Goal: Task Accomplishment & Management: Manage account settings

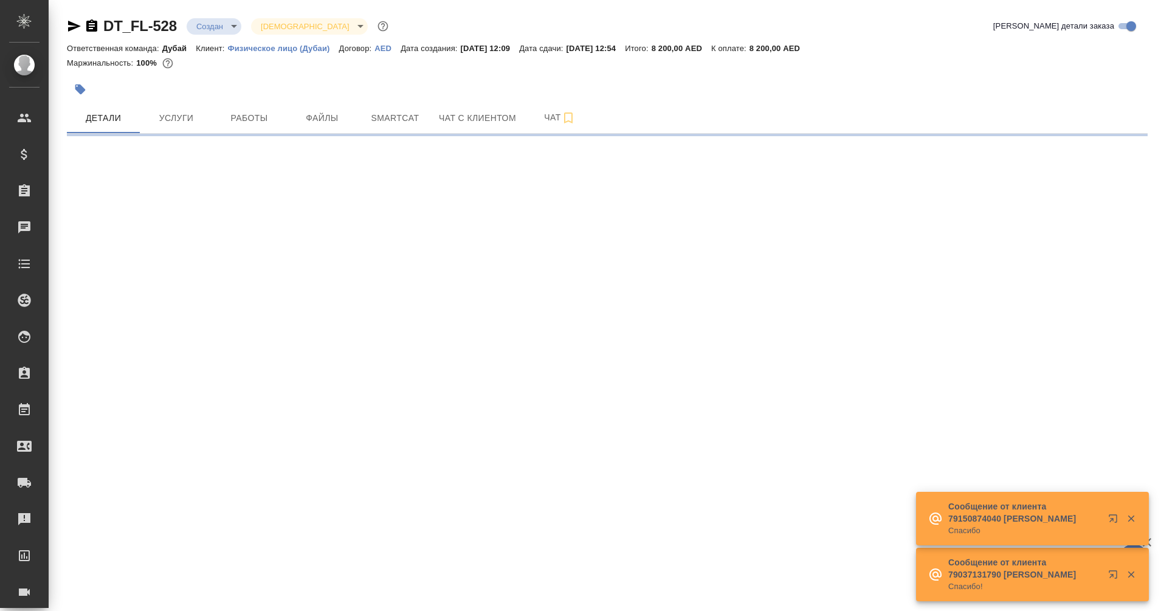
select select "RU"
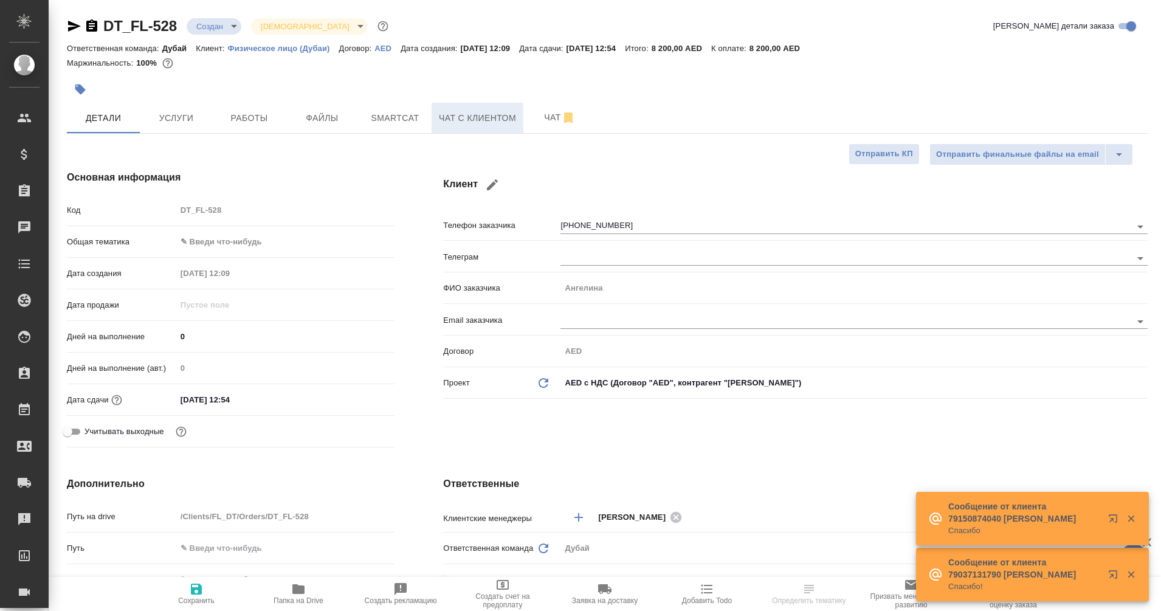
type textarea "x"
click at [467, 119] on span "Чат с клиентом" at bounding box center [477, 118] width 77 height 15
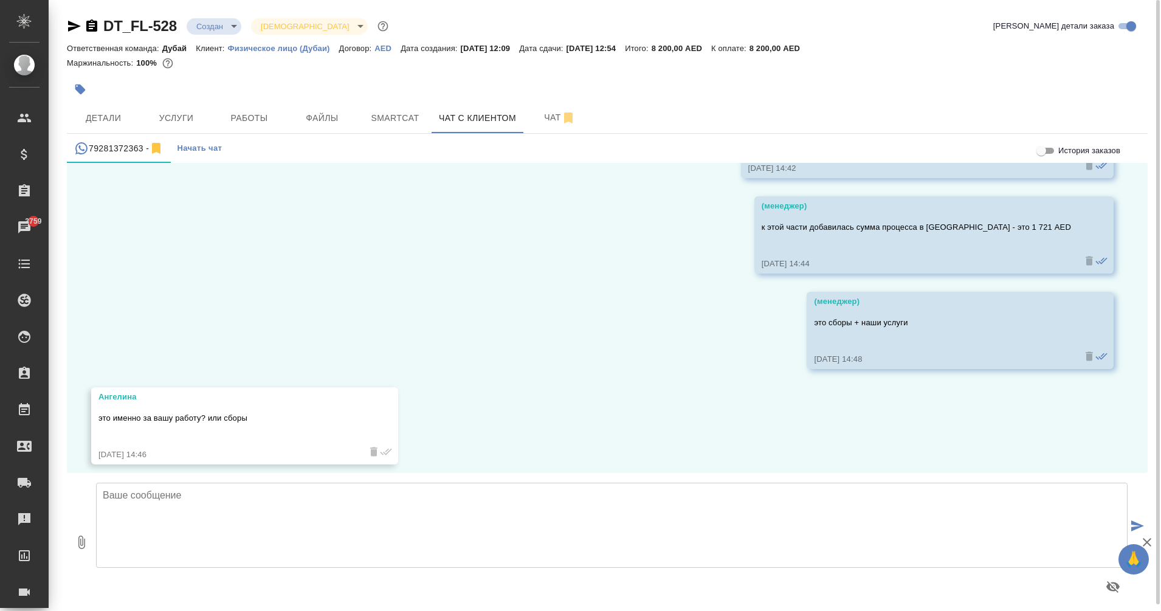
scroll to position [2183, 0]
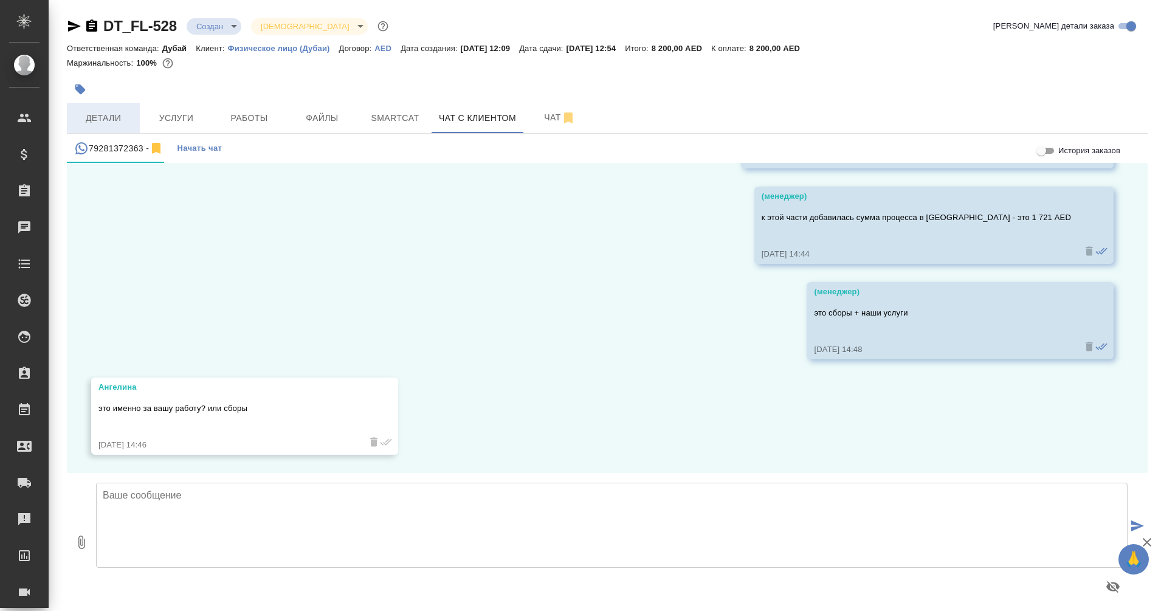
click at [103, 122] on span "Детали" at bounding box center [103, 118] width 58 height 15
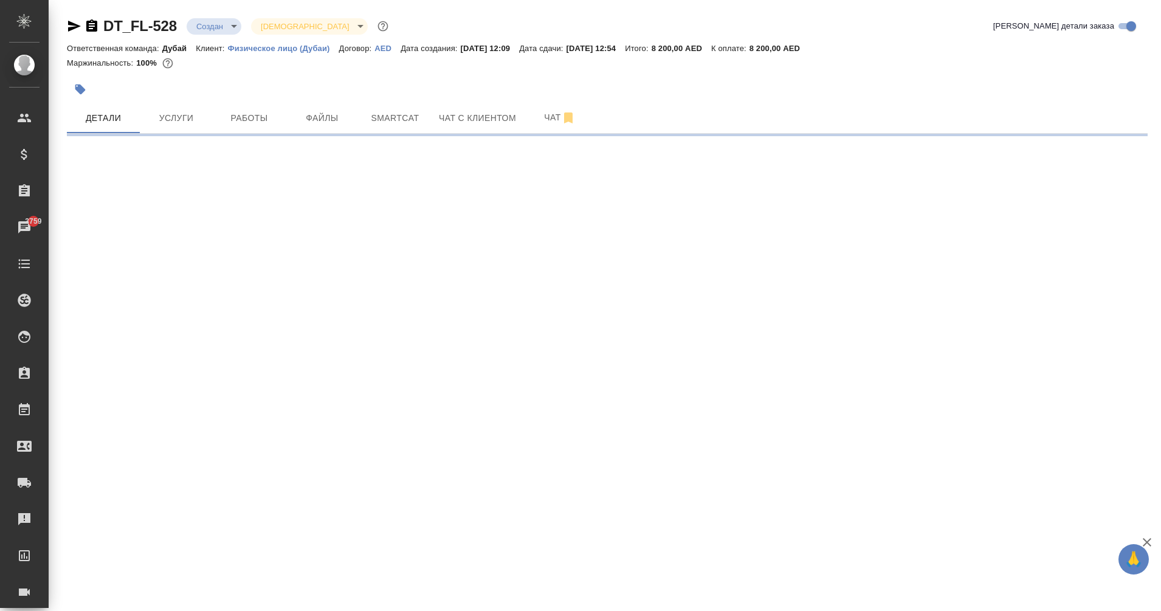
select select "RU"
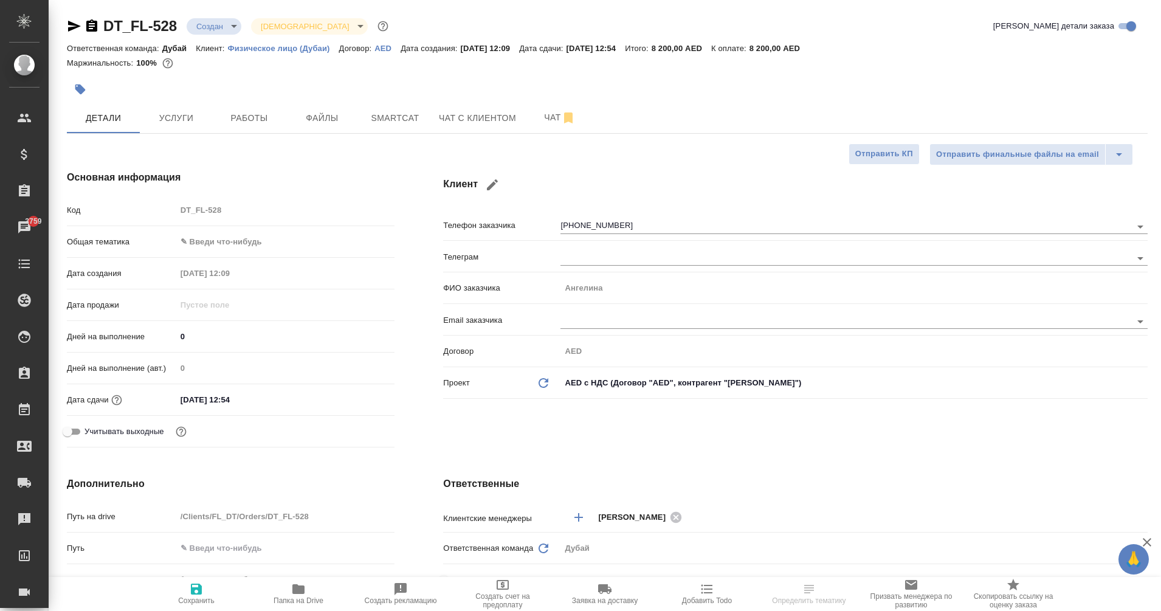
type textarea "x"
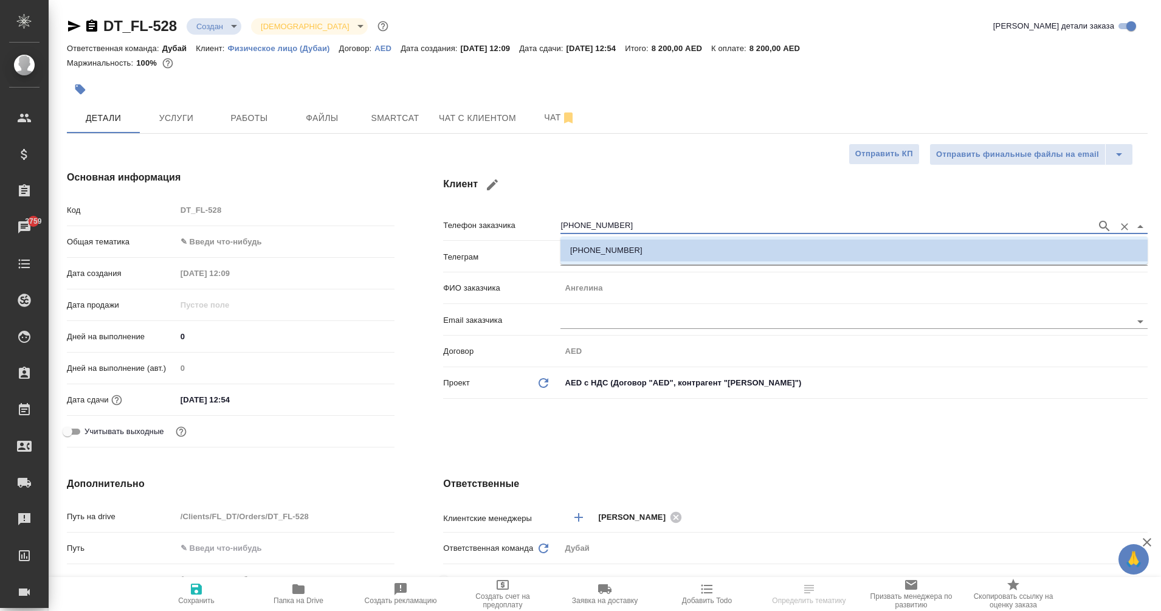
click at [592, 227] on input "+79281372363" at bounding box center [825, 226] width 530 height 15
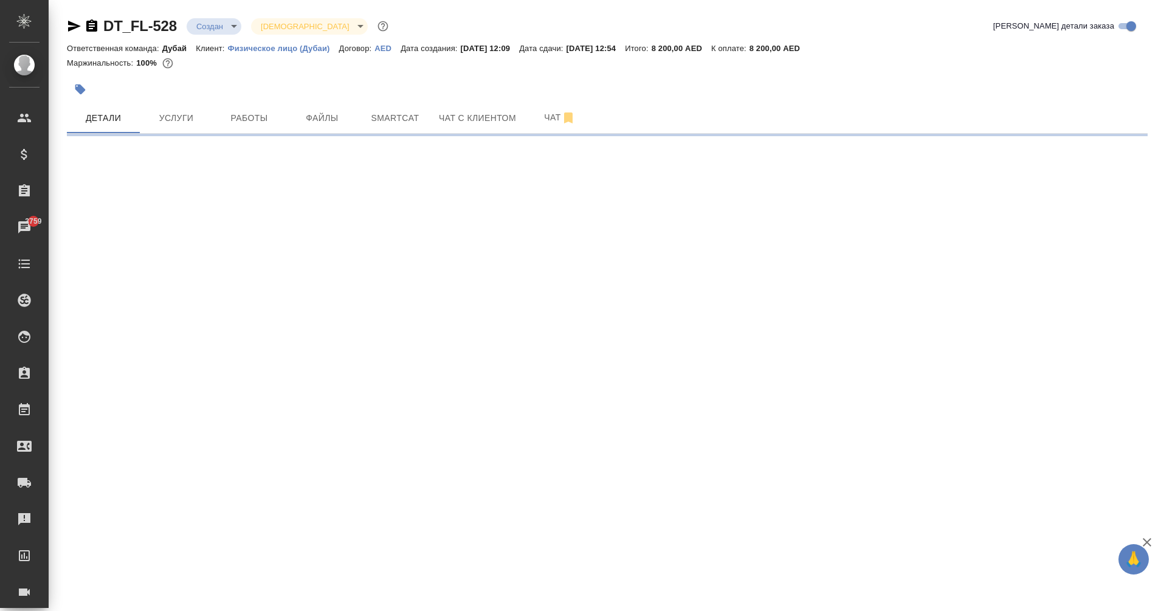
select select "RU"
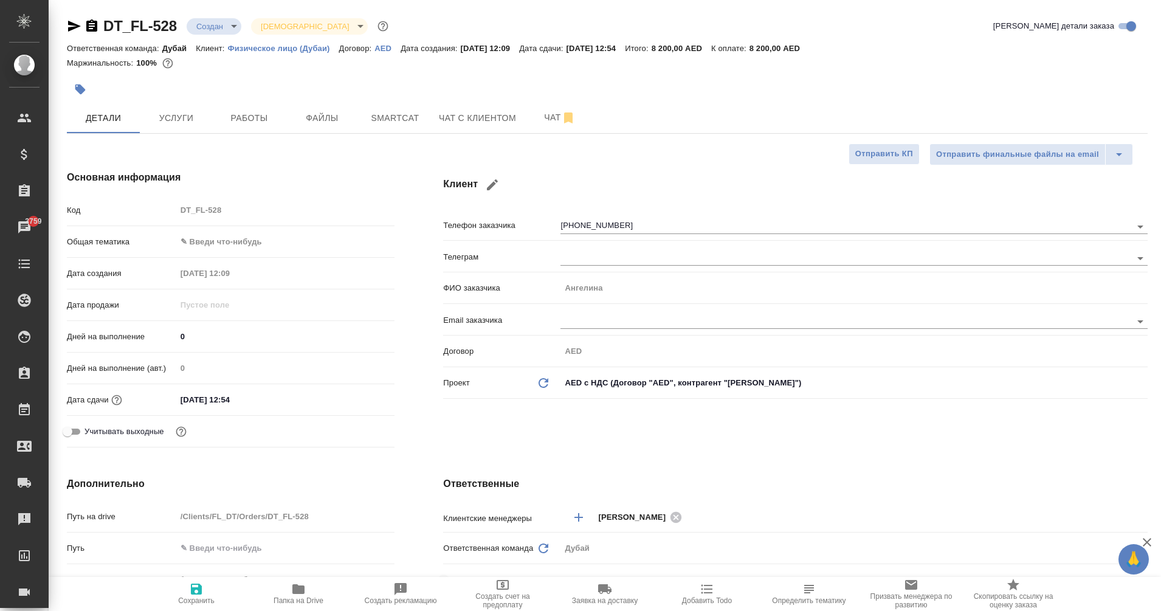
type textarea "x"
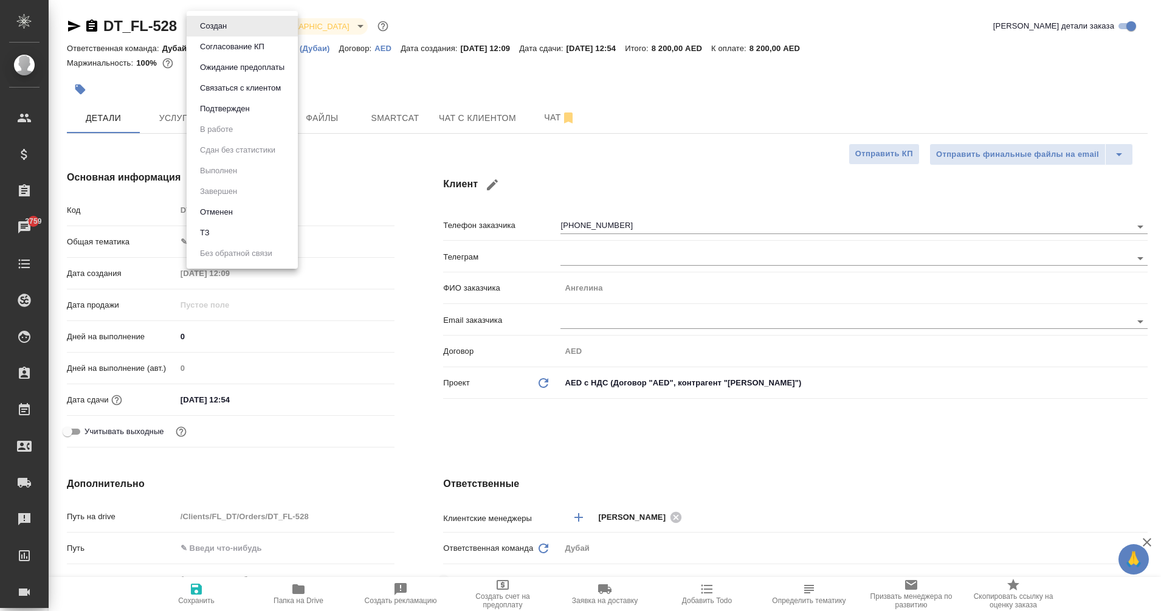
click at [228, 23] on body "🙏 .cls-1 fill:#fff; AWATERA Eganian Margarita Клиенты Спецификации Заказы 3759 …" at bounding box center [580, 305] width 1161 height 611
type textarea "x"
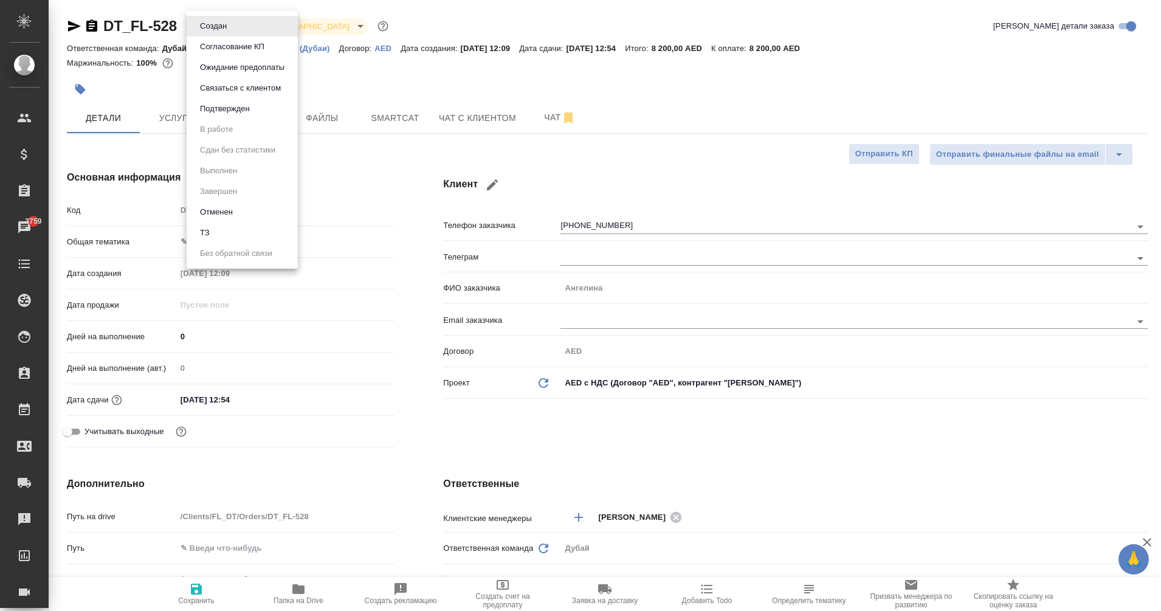
type textarea "x"
click at [241, 212] on li "Отменен" at bounding box center [242, 212] width 111 height 21
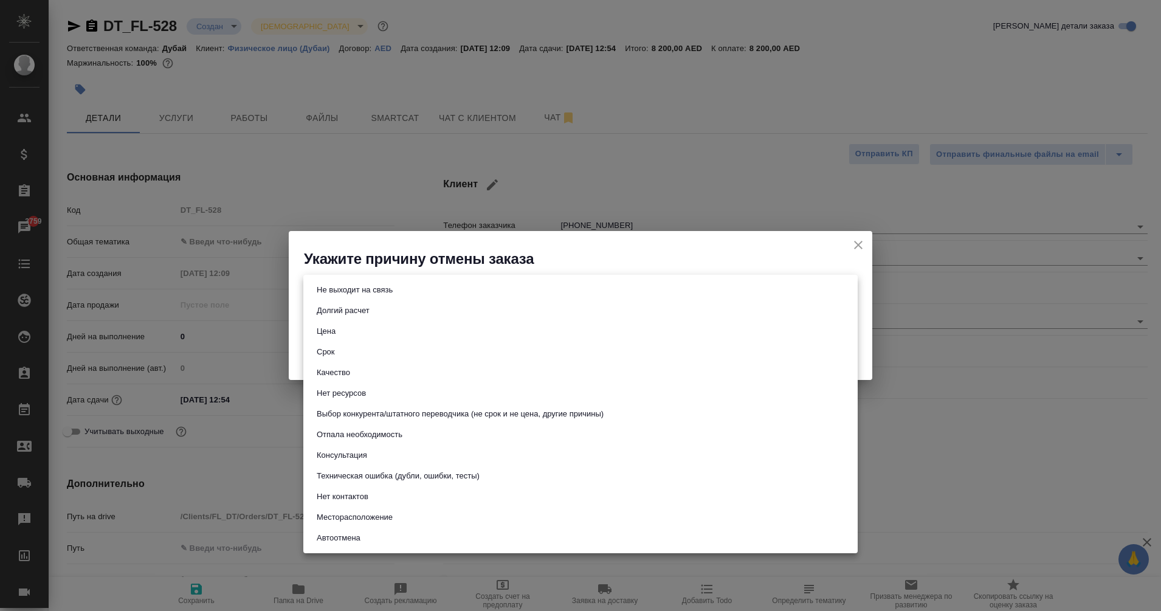
click at [457, 283] on body "🙏 .cls-1 fill:#fff; AWATERA Eganian Margarita Клиенты Спецификации Заказы 3759 …" at bounding box center [580, 305] width 1161 height 611
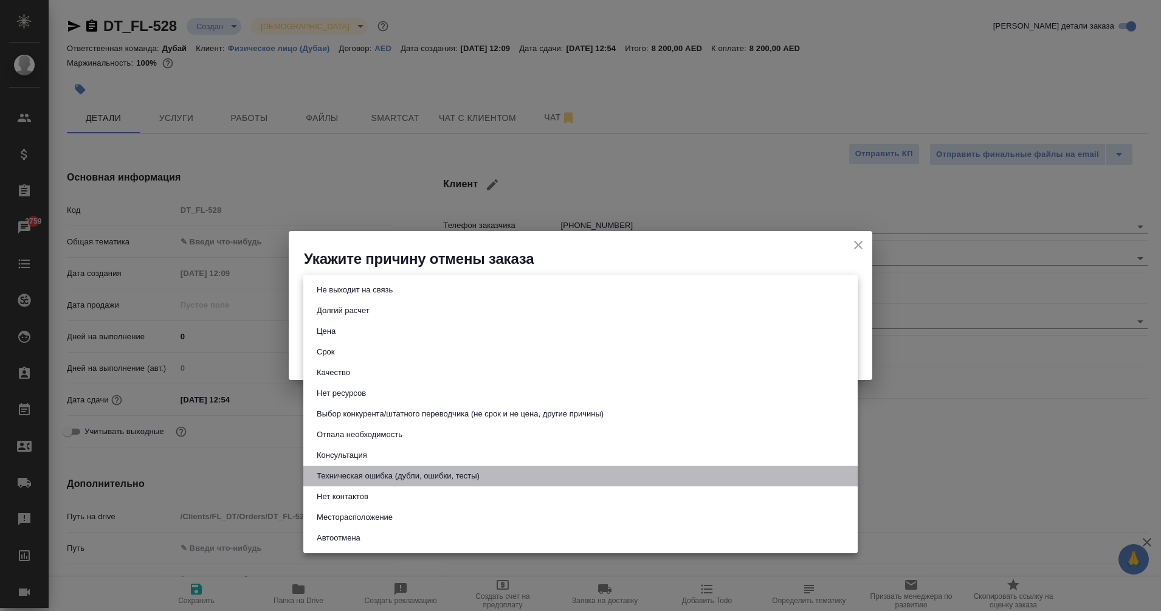
click at [405, 471] on button "Техническая ошибка (дубли, ошибки, тесты)" at bounding box center [398, 475] width 170 height 13
type input "technicalError"
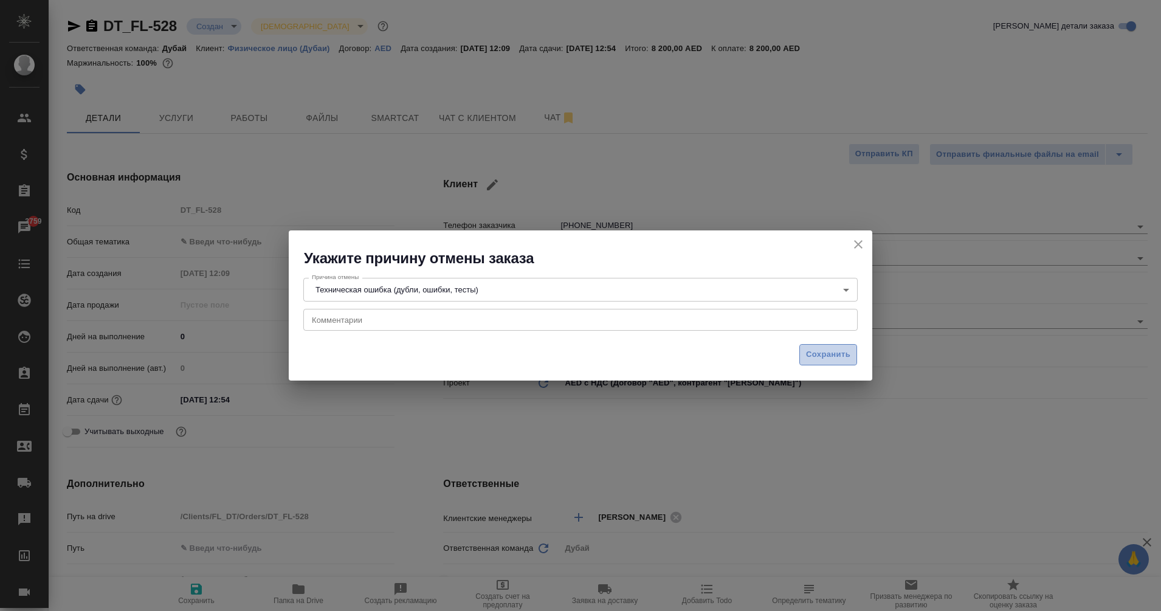
click at [830, 350] on span "Сохранить" at bounding box center [828, 355] width 44 height 14
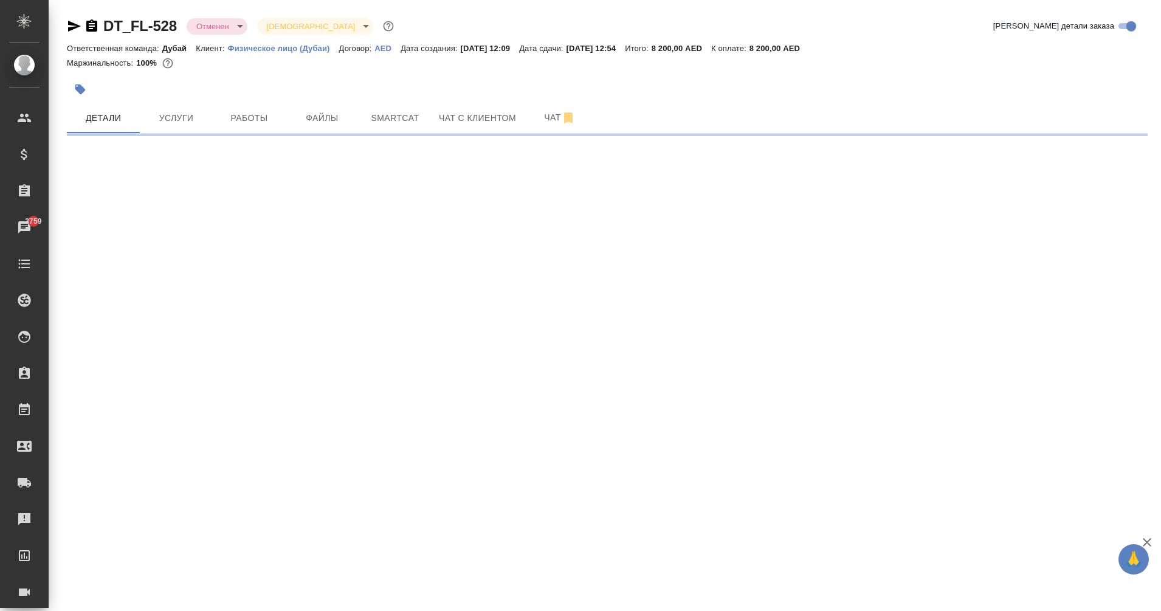
select select "RU"
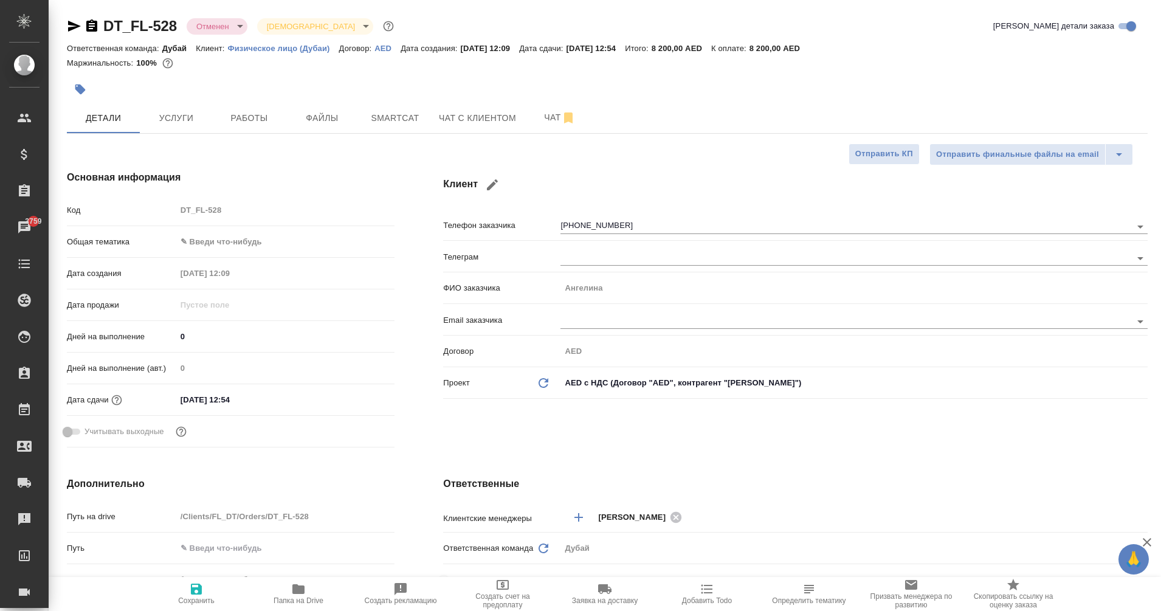
type textarea "x"
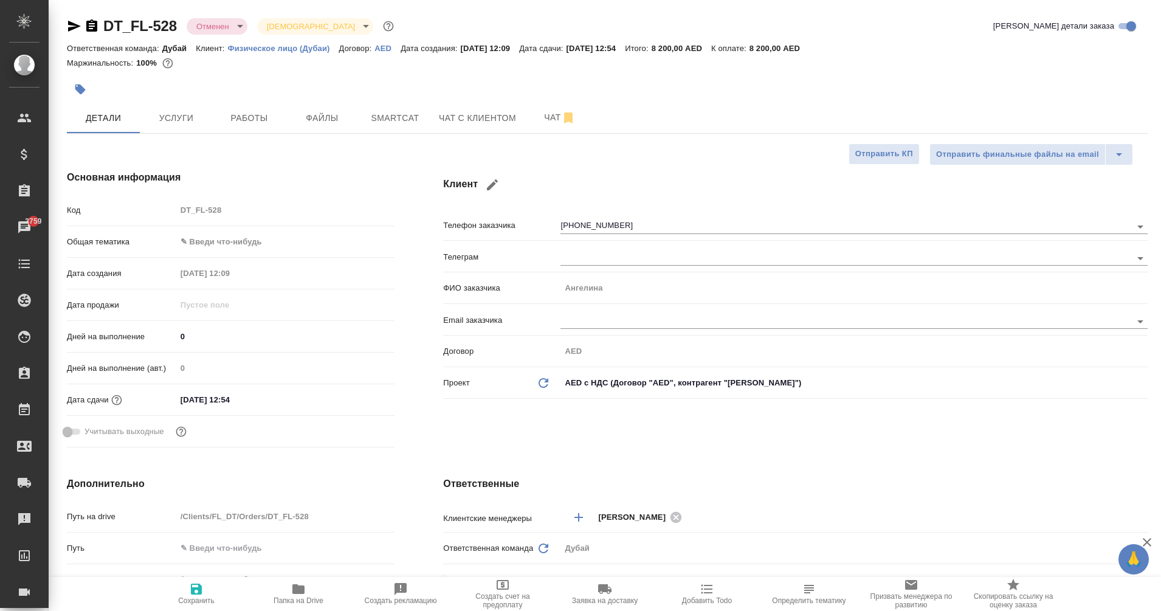
type textarea "x"
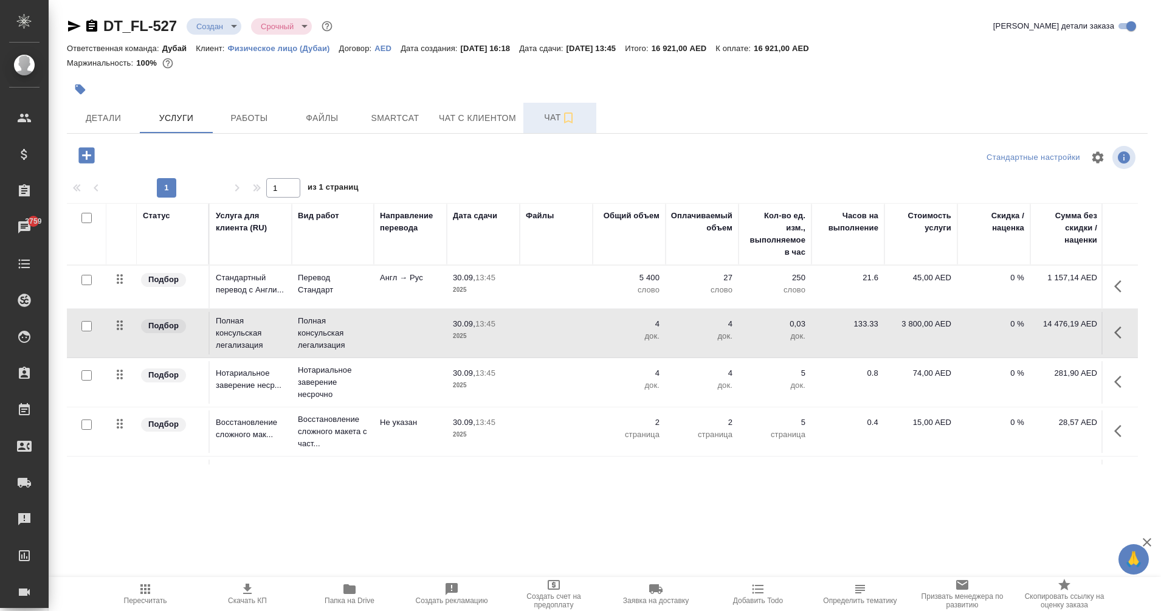
scroll to position [0, 86]
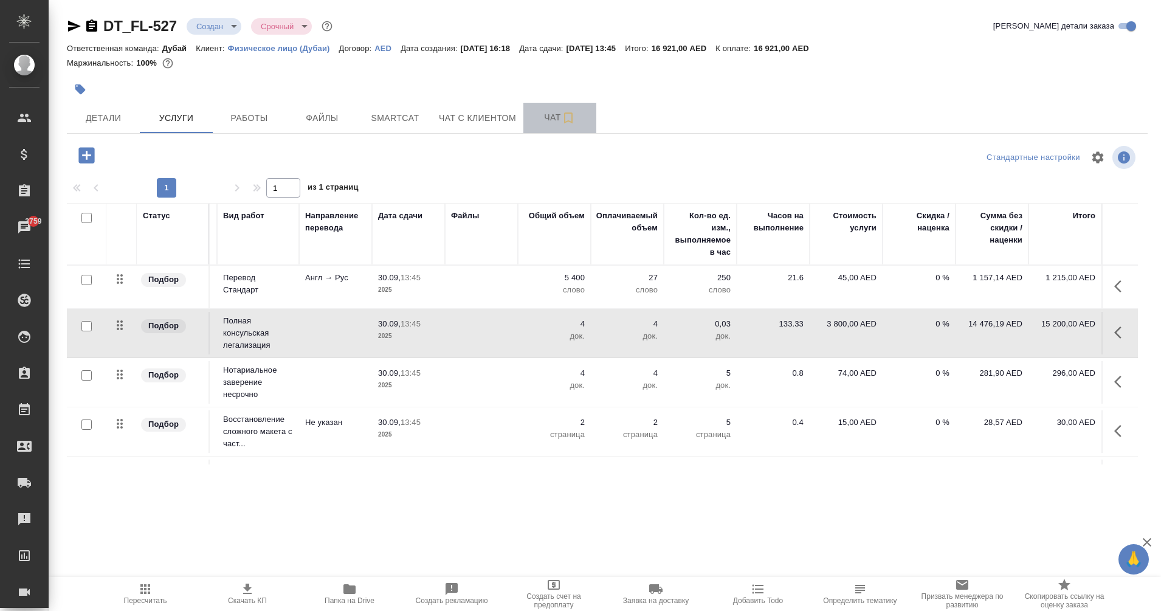
click at [531, 120] on span "Чат" at bounding box center [560, 117] width 58 height 15
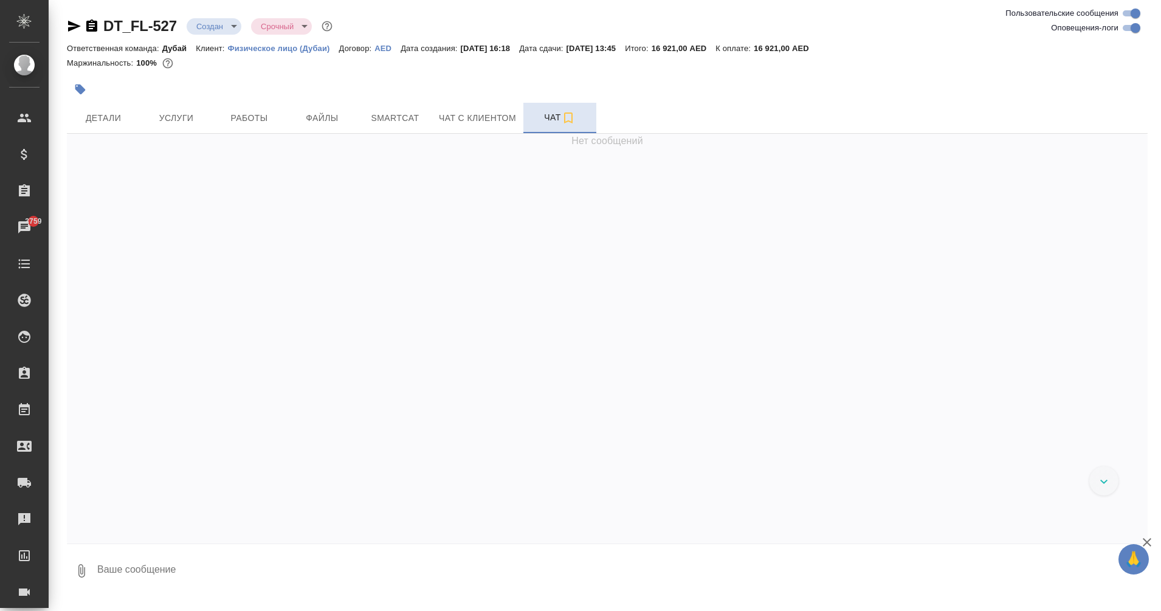
scroll to position [2, 0]
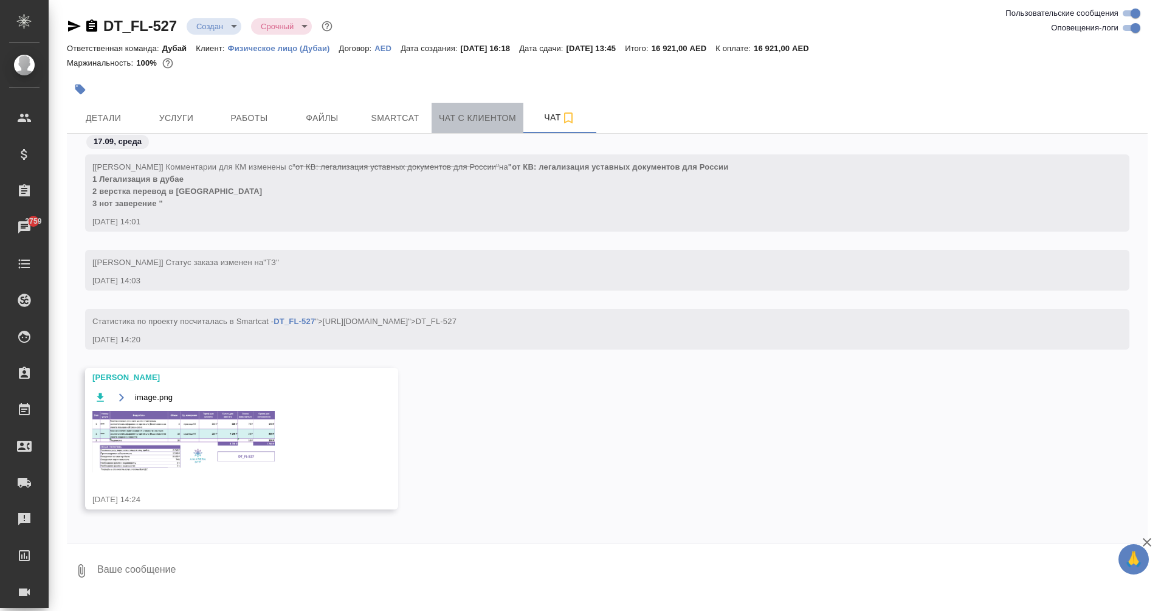
click at [479, 115] on span "Чат с клиентом" at bounding box center [477, 118] width 77 height 15
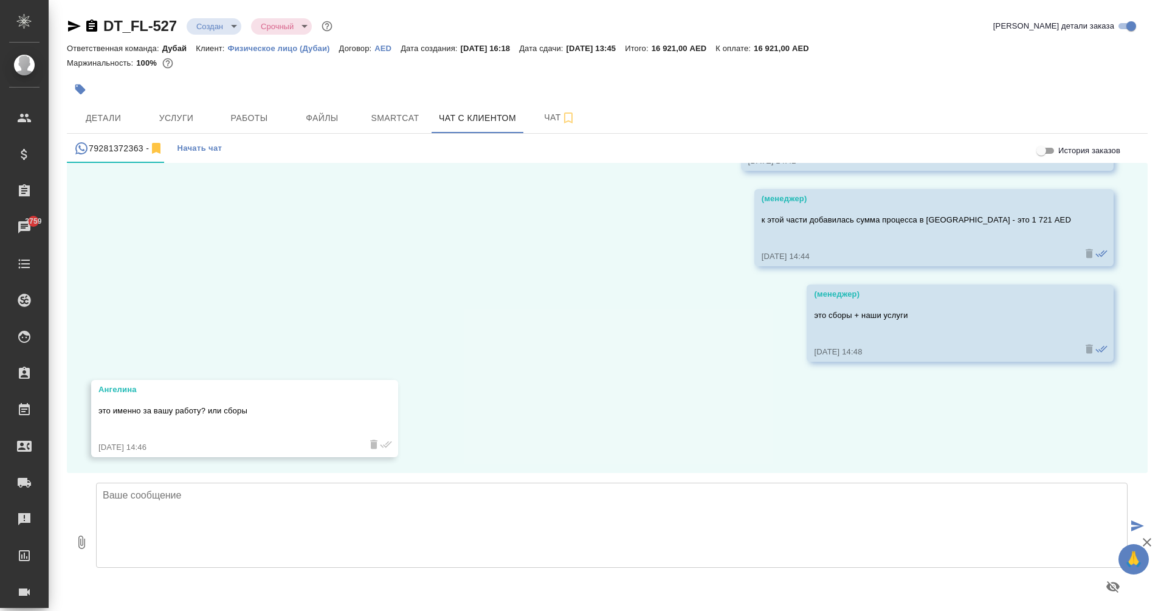
scroll to position [2183, 0]
